Goal: Task Accomplishment & Management: Complete application form

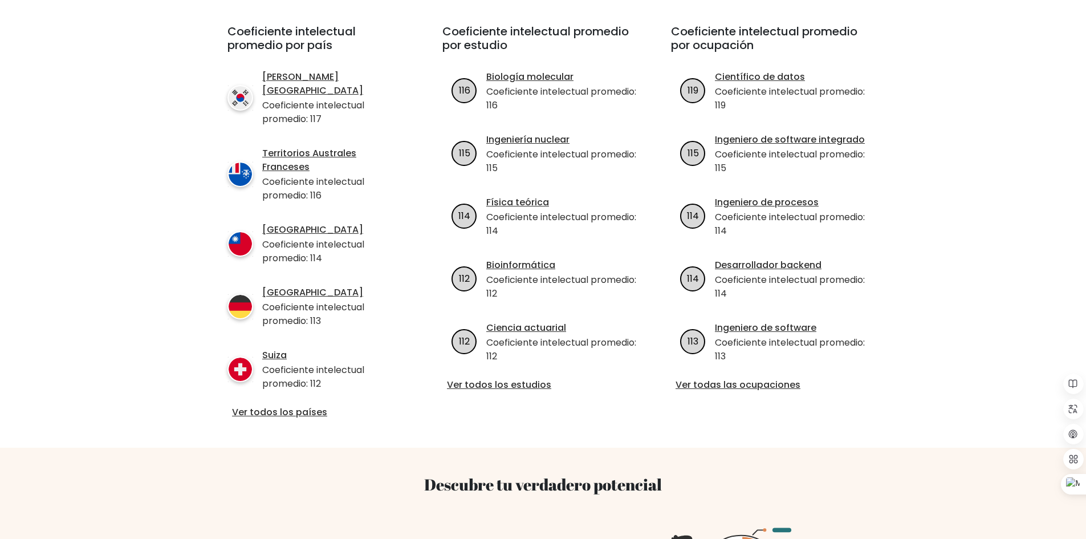
scroll to position [456, 0]
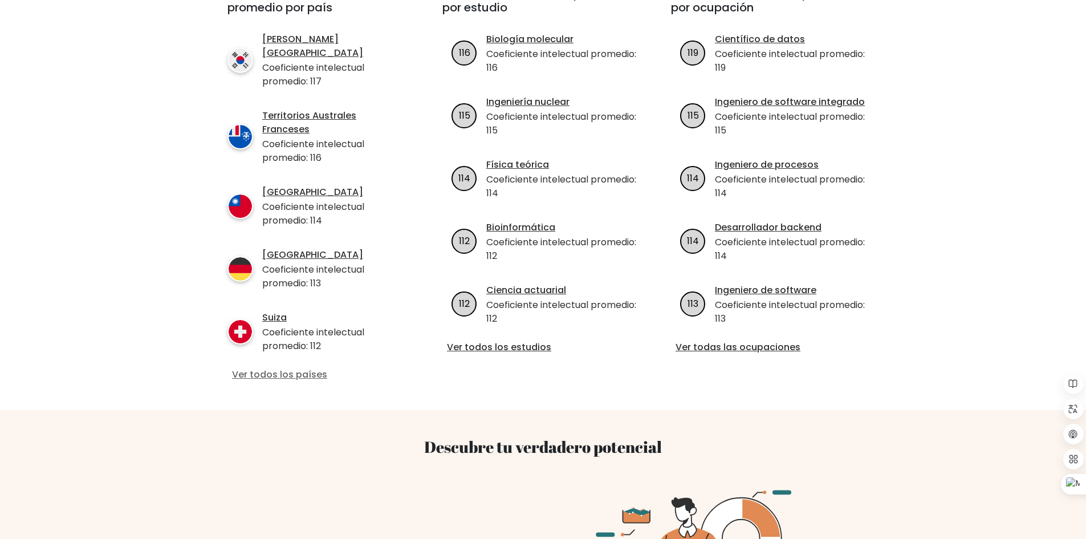
click at [295, 368] on font "Ver todos los países" at bounding box center [279, 374] width 95 height 13
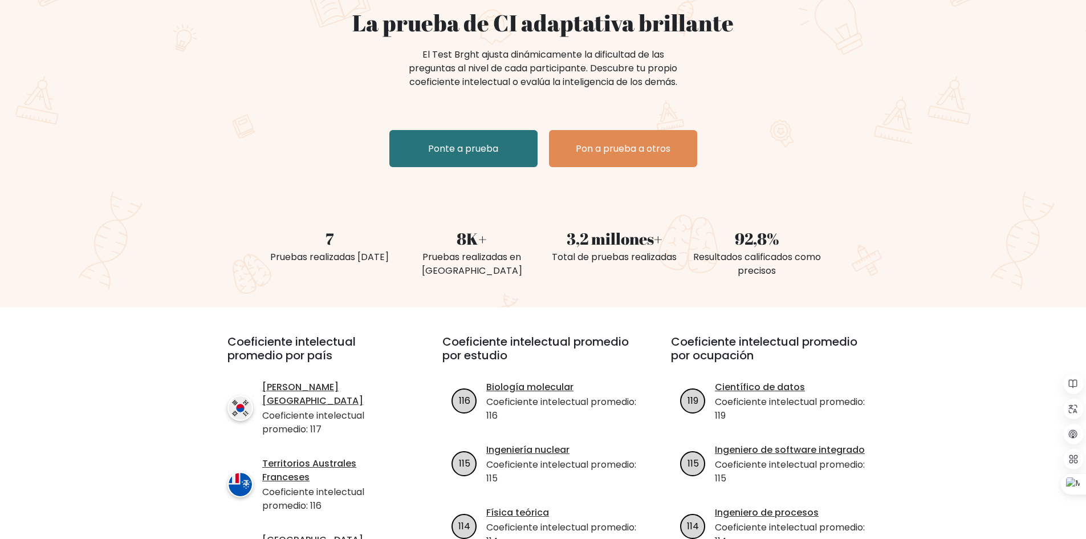
scroll to position [57, 0]
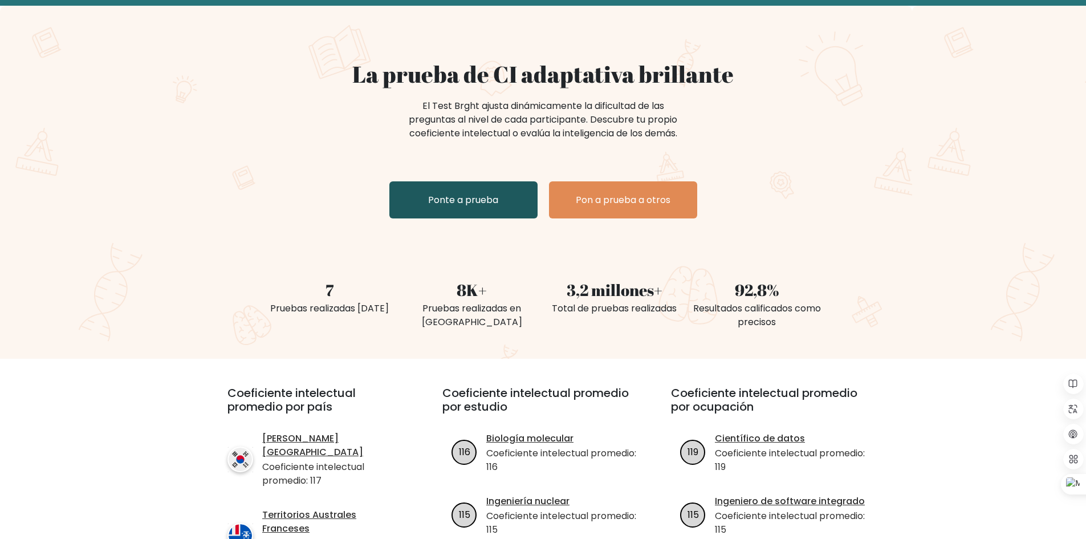
click at [485, 189] on link "Ponte a prueba" at bounding box center [464, 199] width 148 height 37
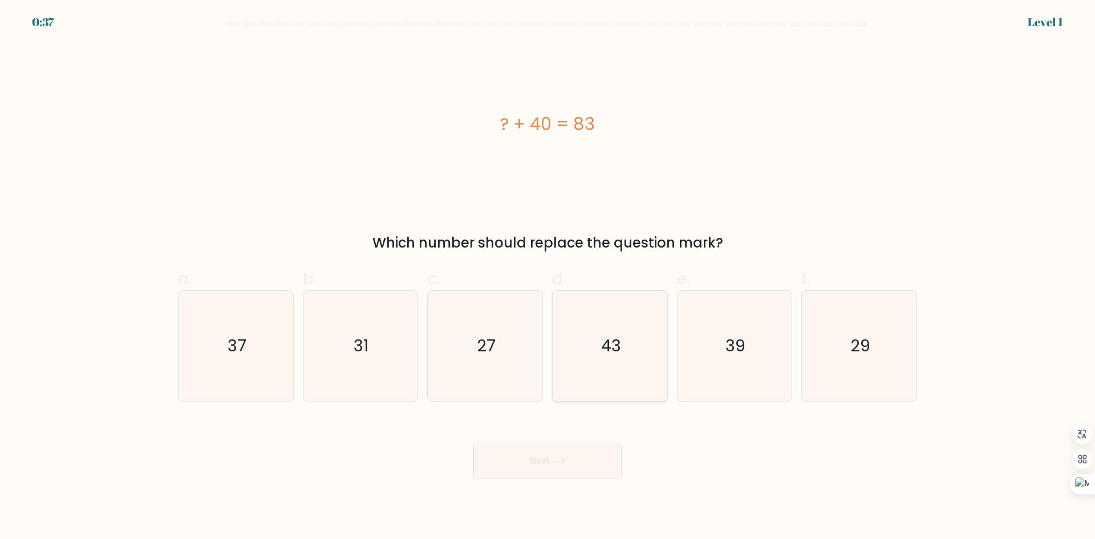
click at [567, 346] on icon "43" at bounding box center [610, 346] width 110 height 110
click at [548, 277] on input "d. 43" at bounding box center [547, 273] width 1 height 7
radio input "true"
click at [562, 472] on button "Next" at bounding box center [547, 461] width 148 height 36
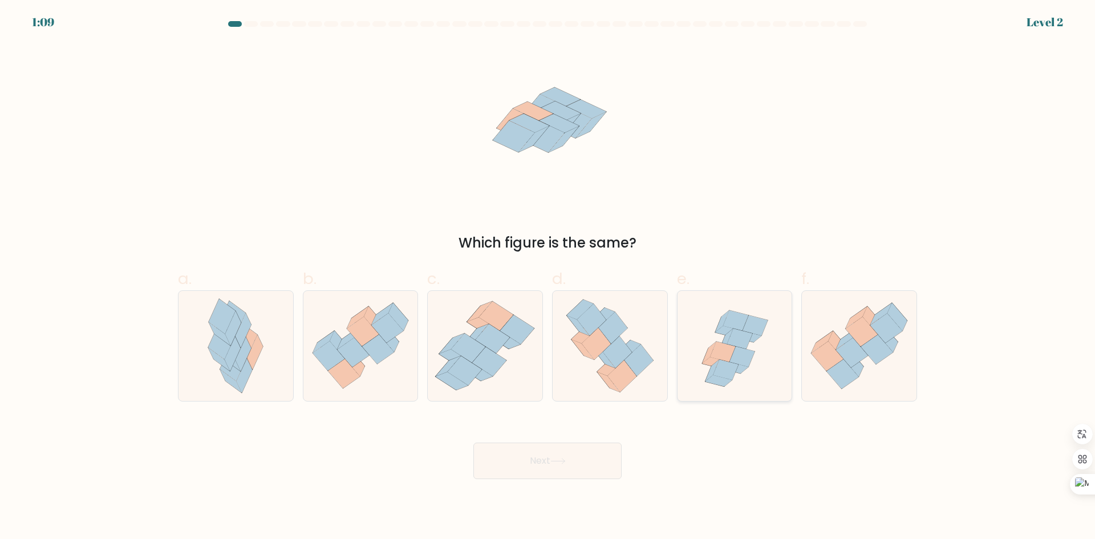
click at [747, 363] on icon at bounding box center [741, 357] width 25 height 21
click at [548, 277] on input "e." at bounding box center [547, 273] width 1 height 7
radio input "true"
click at [579, 471] on button "Next" at bounding box center [547, 461] width 148 height 36
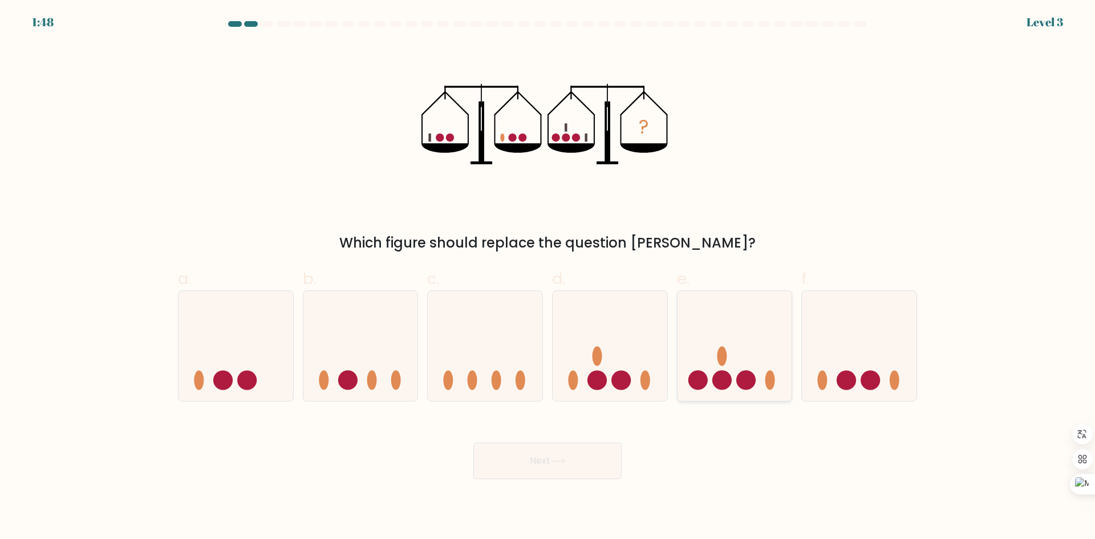
click at [753, 362] on icon at bounding box center [735, 345] width 115 height 95
click at [548, 277] on input "e." at bounding box center [547, 273] width 1 height 7
radio input "true"
click at [580, 465] on button "Next" at bounding box center [547, 461] width 148 height 36
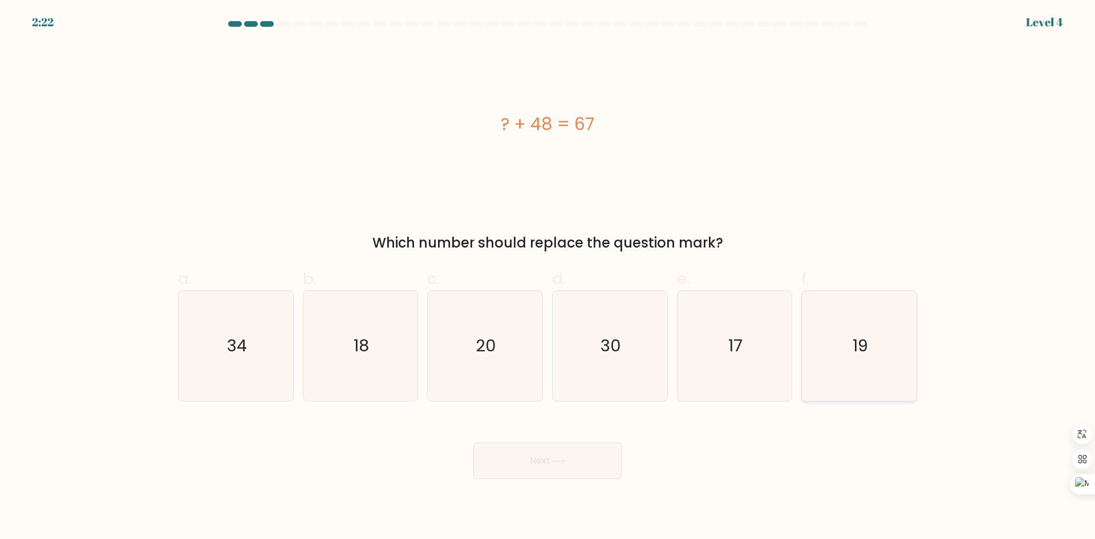
click at [875, 355] on icon "19" at bounding box center [859, 346] width 110 height 110
click at [548, 277] on input "f. 19" at bounding box center [547, 273] width 1 height 7
radio input "true"
click at [585, 481] on body "2:21 Level 4 a." at bounding box center [547, 269] width 1095 height 539
click at [583, 451] on button "Next" at bounding box center [547, 461] width 148 height 36
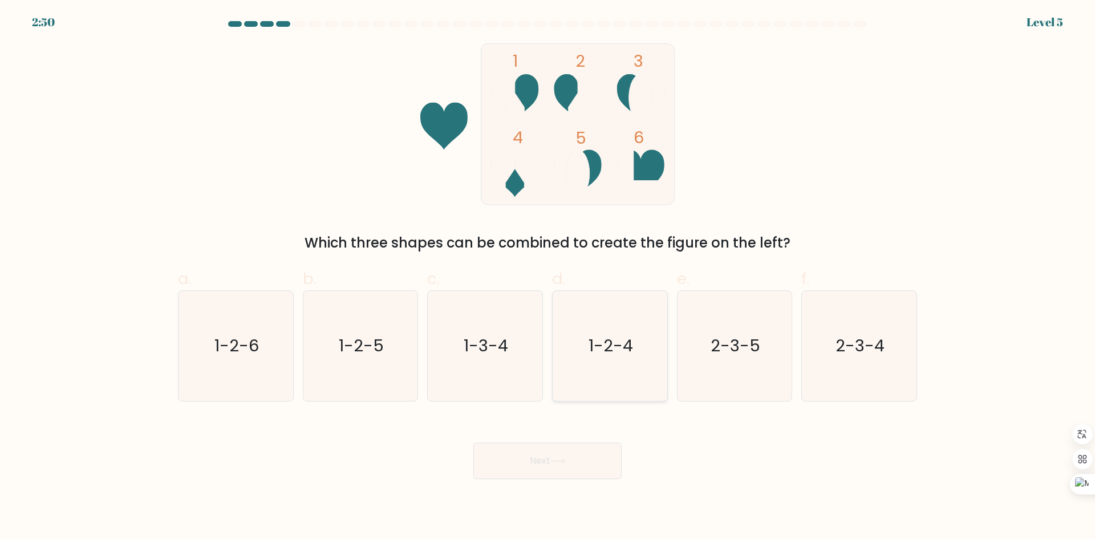
click at [629, 336] on text "1-2-4" at bounding box center [611, 345] width 44 height 23
click at [548, 277] on input "d. 1-2-4" at bounding box center [547, 273] width 1 height 7
radio input "true"
click at [563, 445] on button "Next" at bounding box center [547, 461] width 148 height 36
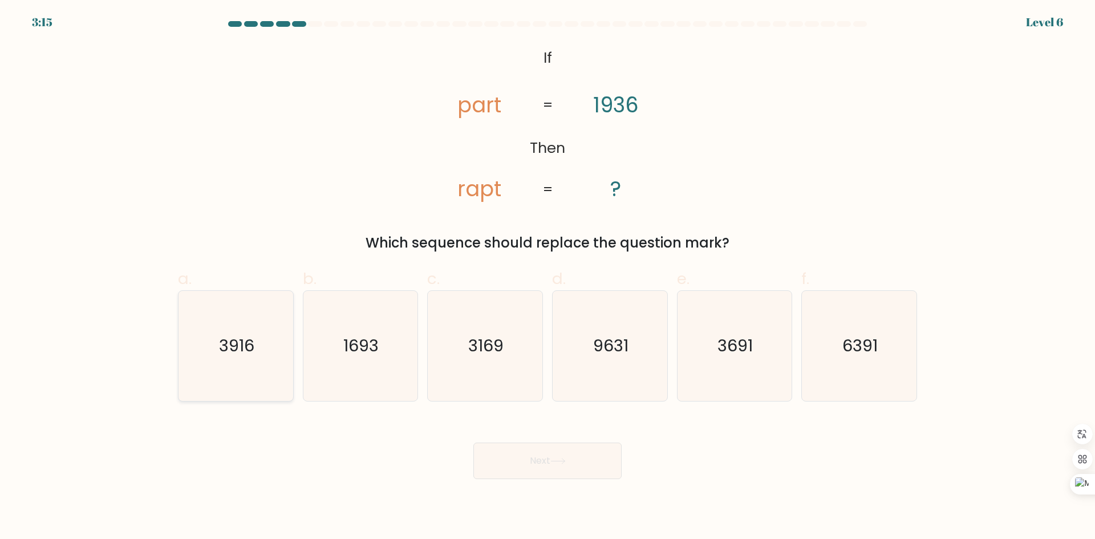
click at [230, 325] on icon "3916" at bounding box center [236, 346] width 110 height 110
click at [547, 277] on input "a. 3916" at bounding box center [547, 273] width 1 height 7
radio input "true"
click at [578, 470] on button "Next" at bounding box center [547, 461] width 148 height 36
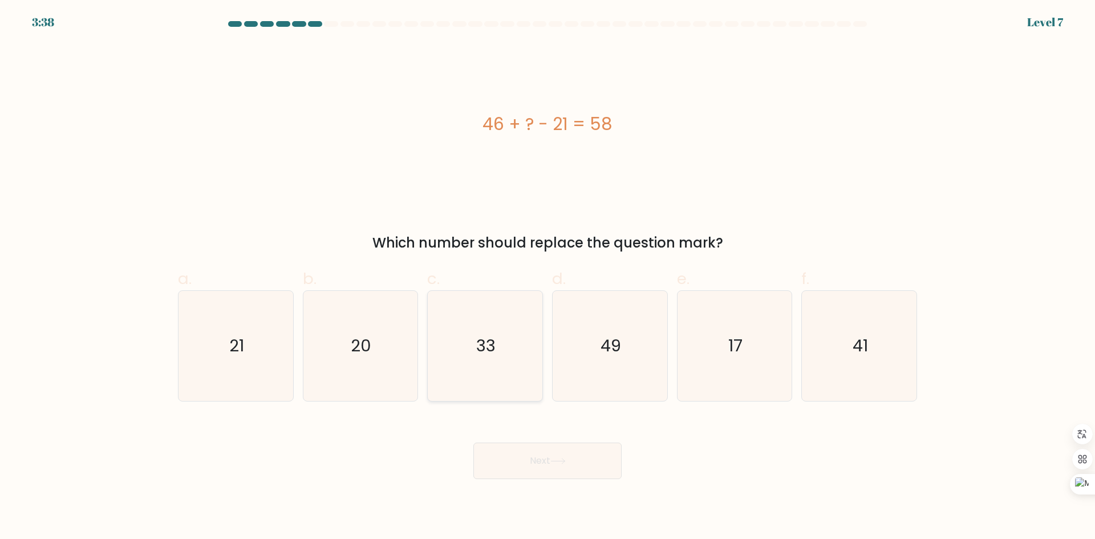
click at [513, 342] on icon "33" at bounding box center [485, 346] width 110 height 110
click at [547, 277] on input "c. 33" at bounding box center [547, 273] width 1 height 7
radio input "true"
click at [542, 462] on button "Next" at bounding box center [547, 461] width 148 height 36
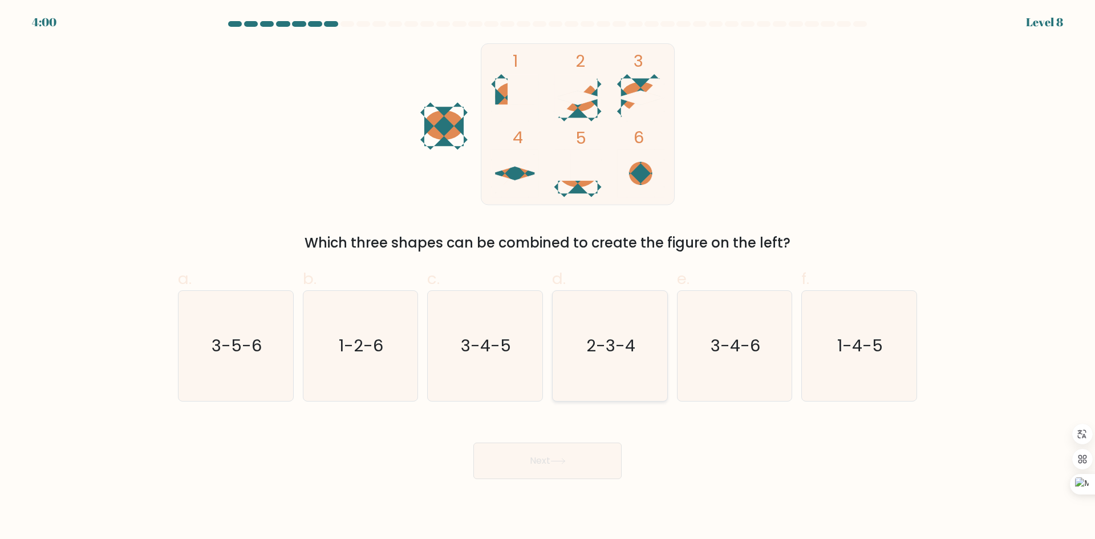
click at [597, 311] on icon "2-3-4" at bounding box center [610, 346] width 110 height 110
click at [548, 277] on input "d. 2-3-4" at bounding box center [547, 273] width 1 height 7
radio input "true"
click at [561, 465] on button "Next" at bounding box center [547, 461] width 148 height 36
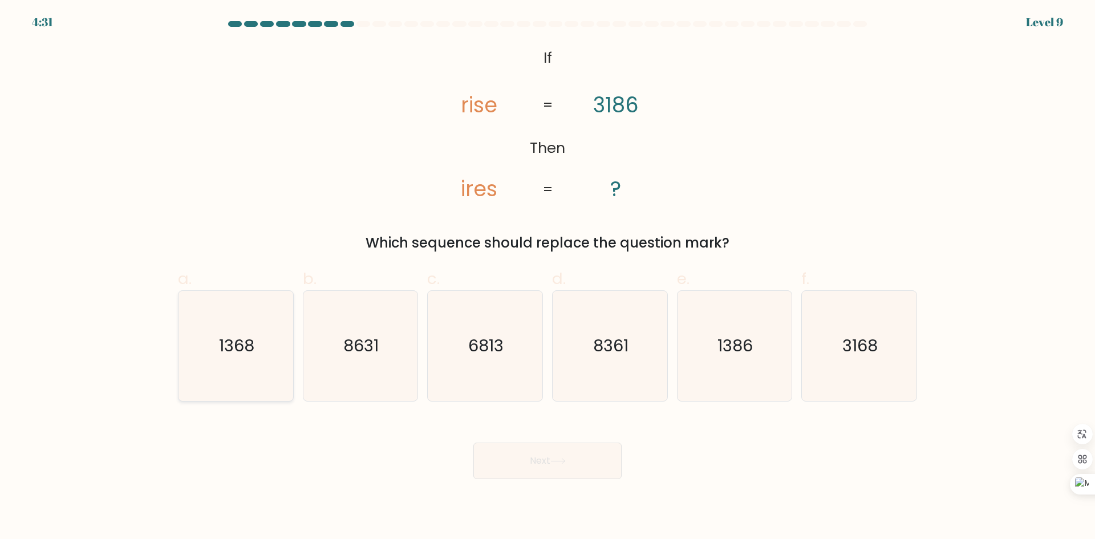
click at [239, 328] on icon "1368" at bounding box center [236, 346] width 110 height 110
click at [547, 277] on input "a. 1368" at bounding box center [547, 273] width 1 height 7
radio input "true"
click at [521, 456] on button "Next" at bounding box center [547, 461] width 148 height 36
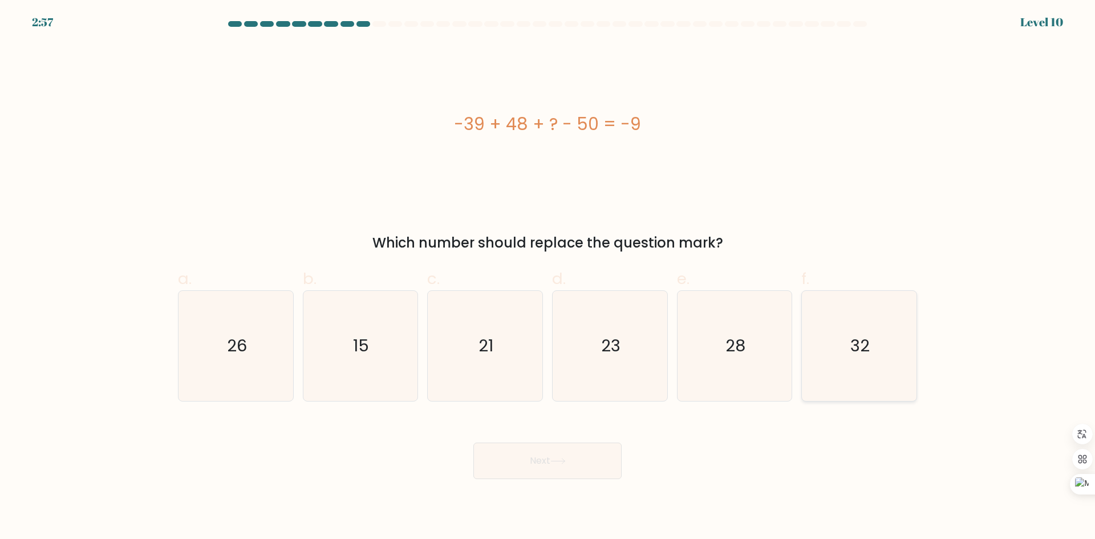
click at [902, 303] on icon "32" at bounding box center [859, 346] width 110 height 110
click at [548, 277] on input "f. 32" at bounding box center [547, 273] width 1 height 7
radio input "true"
click at [502, 457] on button "Next" at bounding box center [547, 461] width 148 height 36
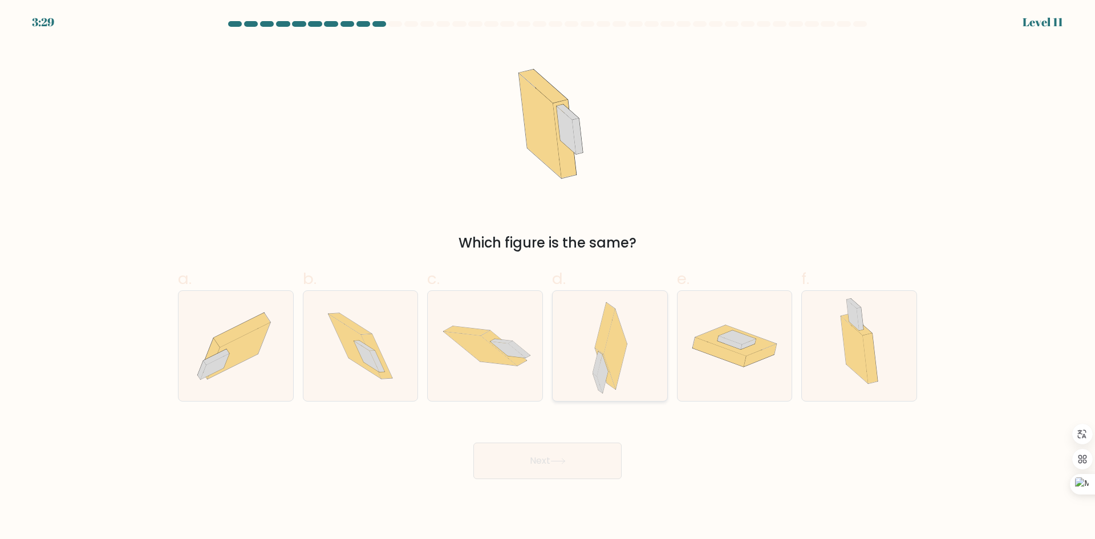
click at [593, 359] on icon at bounding box center [610, 346] width 35 height 110
click at [548, 277] on input "d." at bounding box center [547, 273] width 1 height 7
radio input "true"
click at [559, 464] on icon at bounding box center [557, 461] width 15 height 6
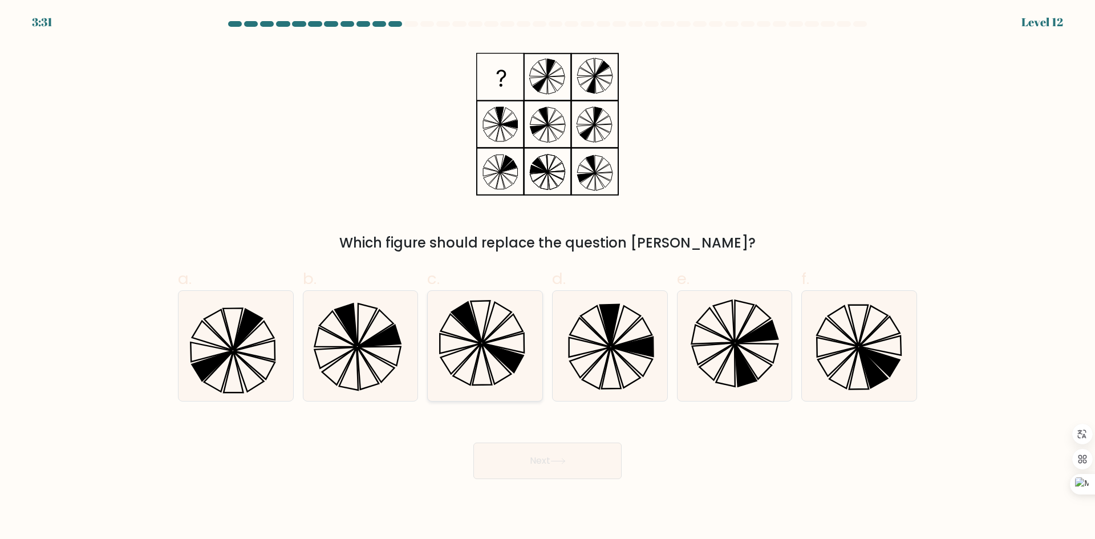
click at [503, 368] on icon at bounding box center [485, 346] width 110 height 110
click at [547, 277] on input "c." at bounding box center [547, 273] width 1 height 7
radio input "true"
click at [595, 457] on button "Next" at bounding box center [547, 461] width 148 height 36
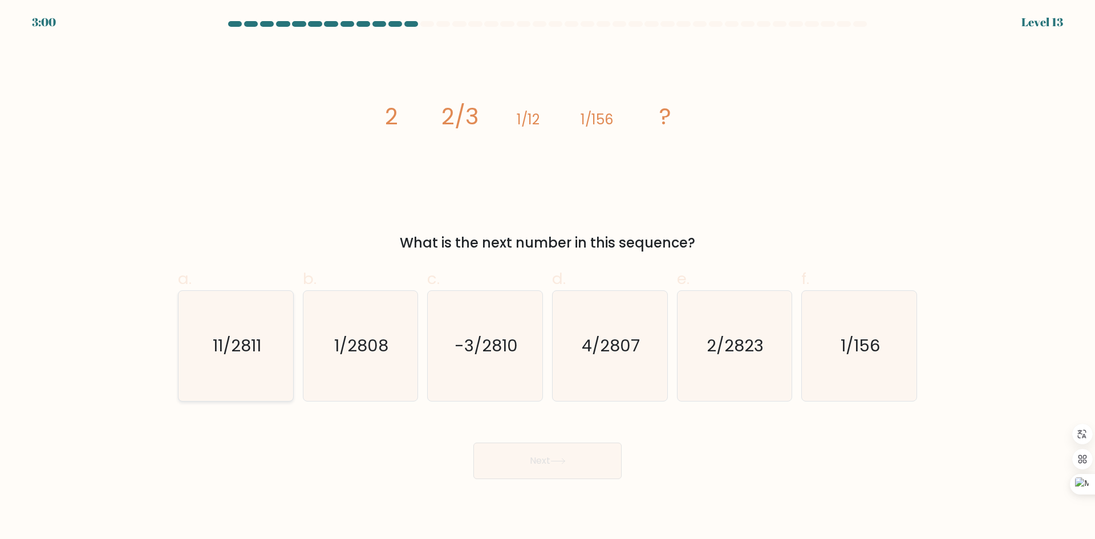
click at [234, 374] on icon "11/2811" at bounding box center [236, 346] width 110 height 110
click at [547, 277] on input "a. 11/2811" at bounding box center [547, 273] width 1 height 7
radio input "true"
click at [587, 472] on button "Next" at bounding box center [547, 461] width 148 height 36
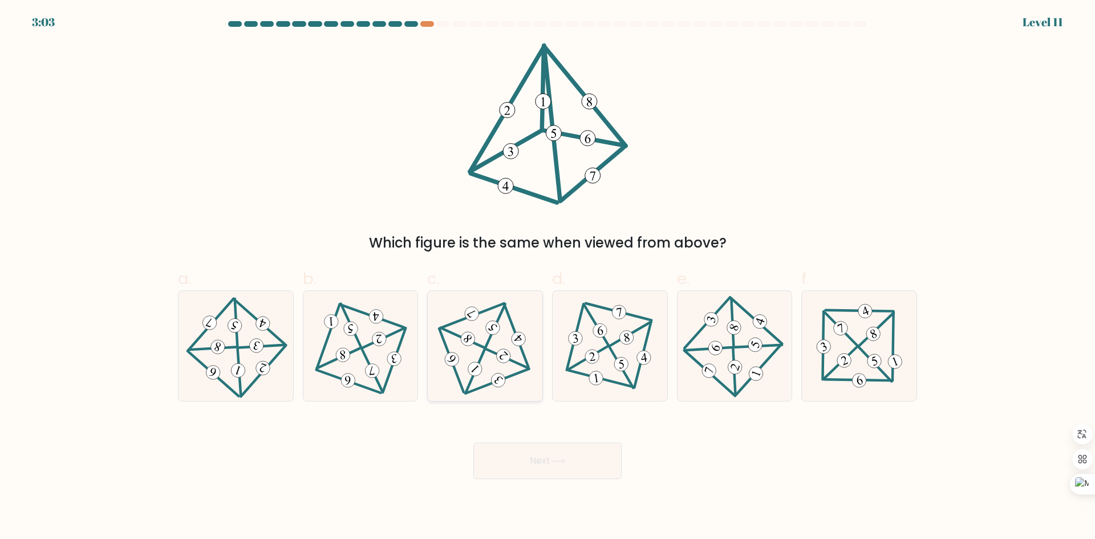
click at [505, 359] on 705 at bounding box center [502, 355] width 19 height 19
click at [547, 277] on input "c." at bounding box center [547, 273] width 1 height 7
radio input "true"
click at [547, 455] on button "Next" at bounding box center [547, 461] width 148 height 36
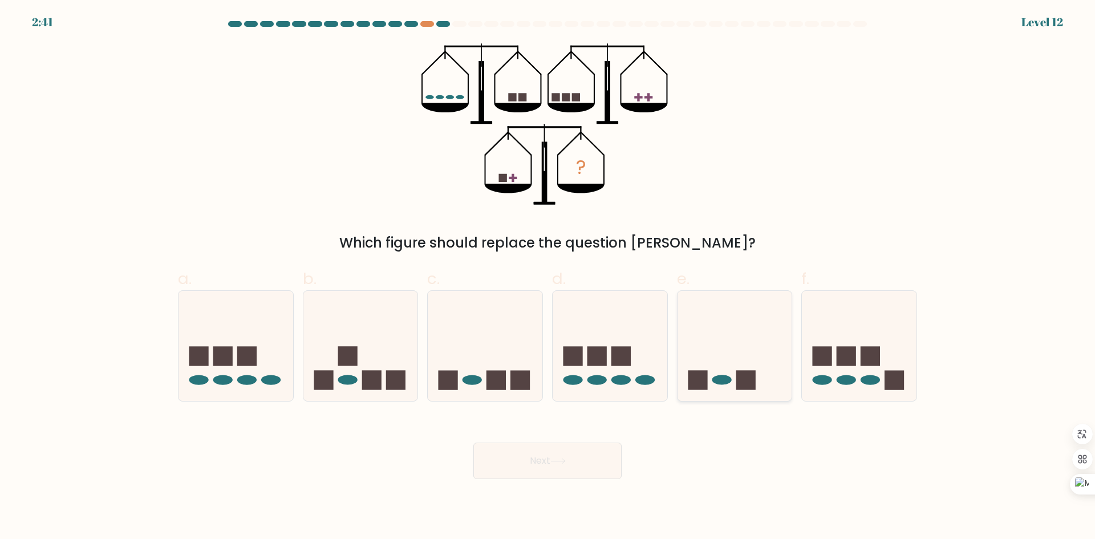
click at [743, 391] on icon at bounding box center [735, 345] width 115 height 95
click at [548, 277] on input "e." at bounding box center [547, 273] width 1 height 7
radio input "true"
click at [611, 465] on button "Next" at bounding box center [547, 461] width 148 height 36
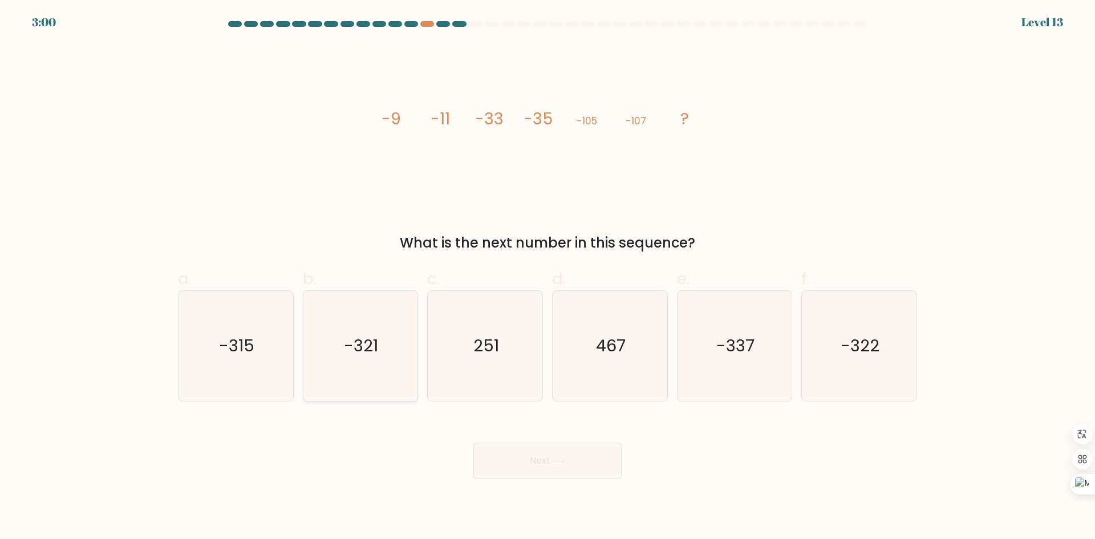
click at [353, 380] on icon "-321" at bounding box center [360, 346] width 110 height 110
click at [547, 277] on input "b. -321" at bounding box center [547, 273] width 1 height 7
radio input "true"
click at [519, 457] on button "Next" at bounding box center [547, 461] width 148 height 36
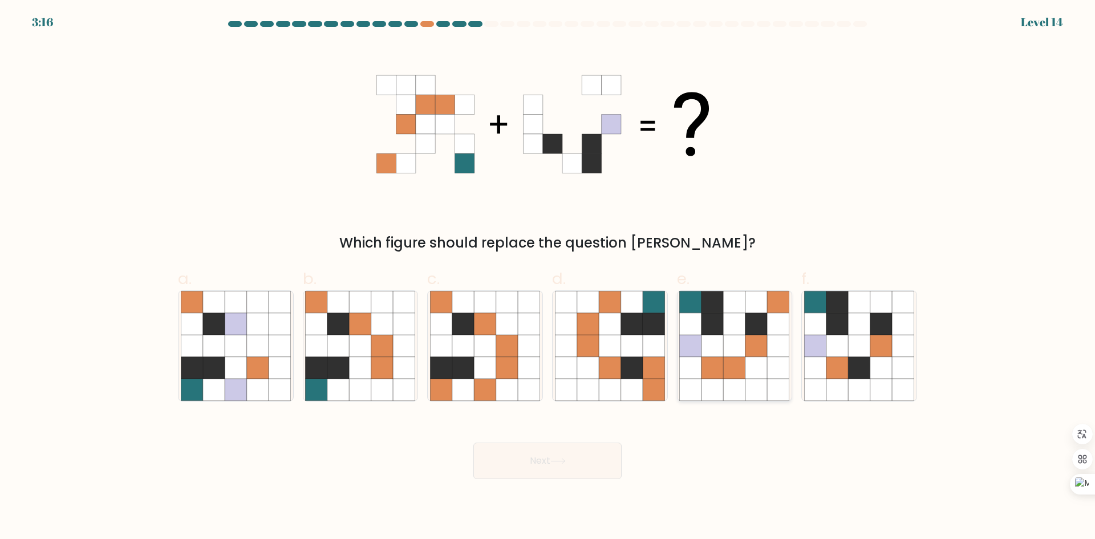
click at [736, 362] on icon at bounding box center [735, 368] width 22 height 22
click at [548, 277] on input "e." at bounding box center [547, 273] width 1 height 7
radio input "true"
click at [542, 465] on button "Next" at bounding box center [547, 461] width 148 height 36
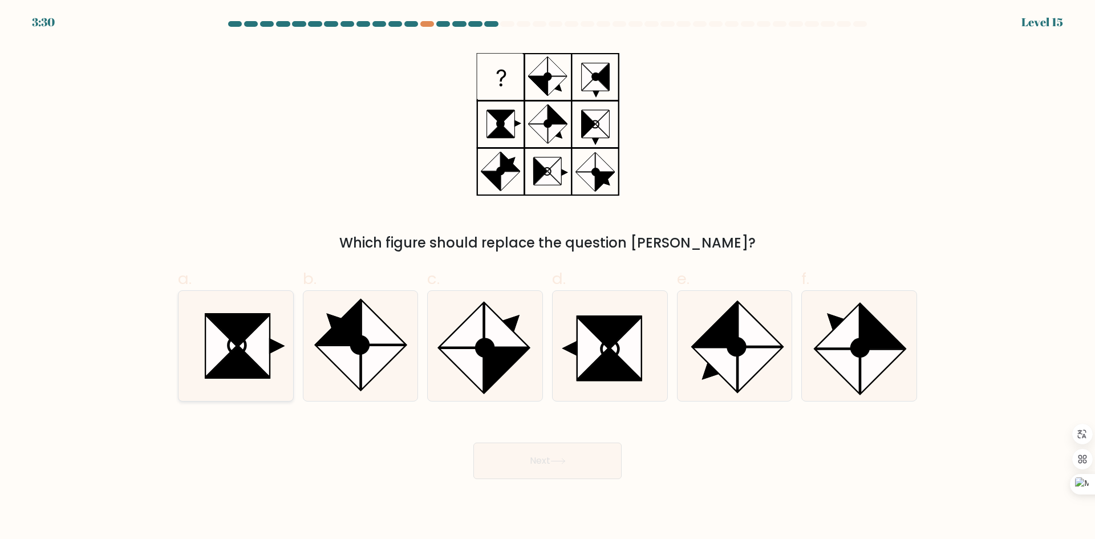
click at [274, 327] on icon at bounding box center [236, 346] width 110 height 110
click at [547, 277] on input "a." at bounding box center [547, 273] width 1 height 7
radio input "true"
click at [252, 371] on icon at bounding box center [237, 362] width 62 height 31
click at [547, 277] on input "a." at bounding box center [547, 273] width 1 height 7
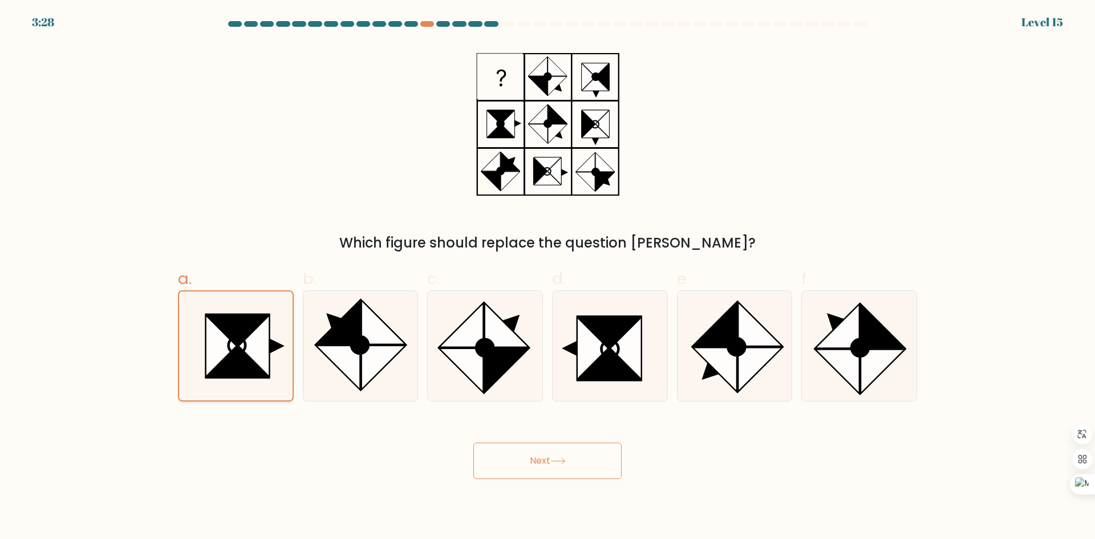
click at [252, 371] on icon at bounding box center [237, 362] width 62 height 31
click at [547, 277] on input "a." at bounding box center [547, 273] width 1 height 7
click at [516, 477] on button "Next" at bounding box center [547, 461] width 148 height 36
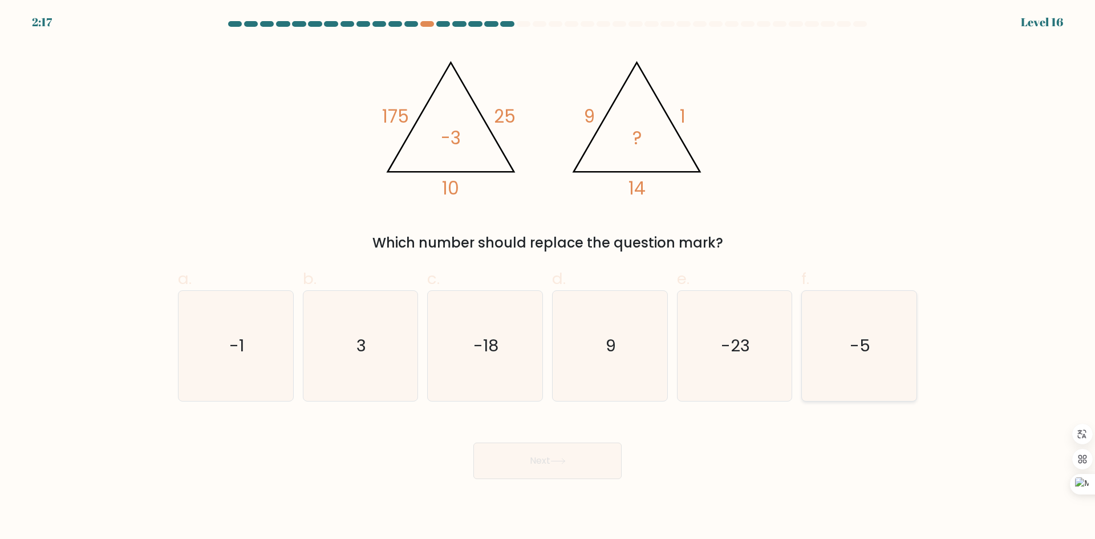
click at [886, 362] on icon "-5" at bounding box center [859, 346] width 110 height 110
click at [548, 277] on input "f. -5" at bounding box center [547, 273] width 1 height 7
radio input "true"
click at [493, 448] on button "Next" at bounding box center [547, 461] width 148 height 36
click at [579, 465] on button "Next" at bounding box center [547, 461] width 148 height 36
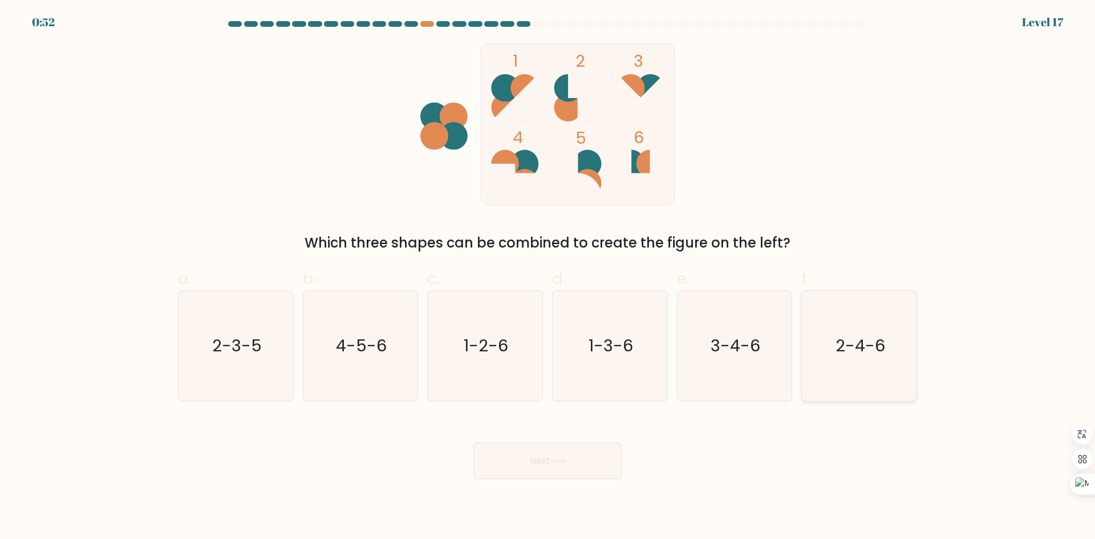
click at [817, 322] on icon "2-4-6" at bounding box center [859, 346] width 110 height 110
click at [548, 277] on input "f. 2-4-6" at bounding box center [547, 273] width 1 height 7
radio input "true"
click at [554, 463] on button "Next" at bounding box center [547, 461] width 148 height 36
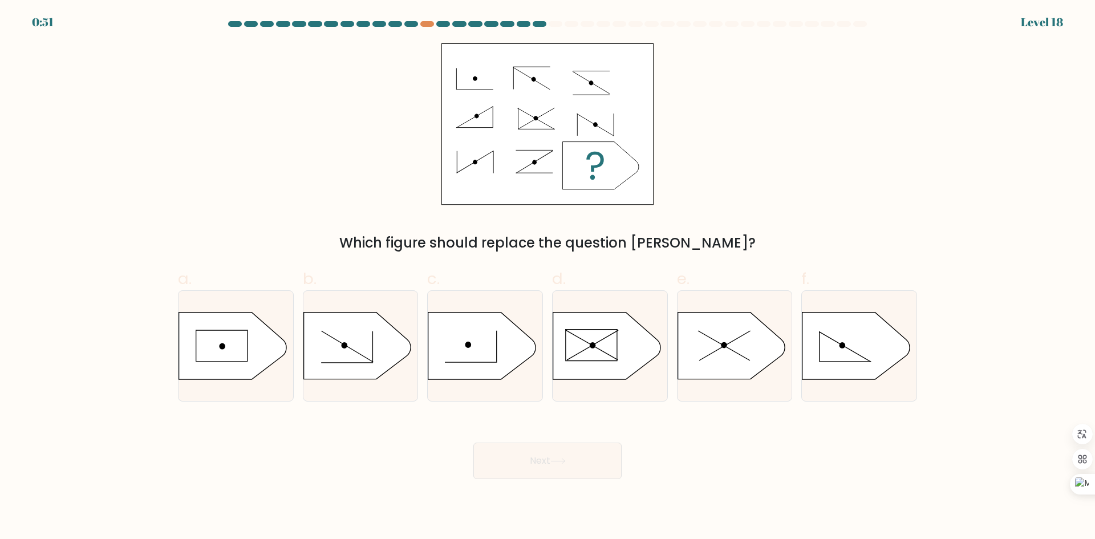
drag, startPoint x: 509, startPoint y: 124, endPoint x: 474, endPoint y: 59, distance: 73.5
click at [603, 347] on icon at bounding box center [606, 346] width 107 height 67
click at [548, 277] on input "d." at bounding box center [547, 273] width 1 height 7
radio input "true"
click at [518, 459] on div "Next" at bounding box center [547, 447] width 753 height 64
